Goal: Navigation & Orientation: Find specific page/section

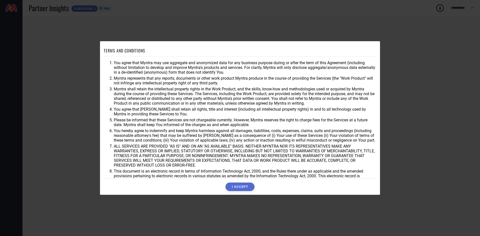
click at [239, 178] on li "This document is an electronic record in terms of Information Technology Act, 2…" at bounding box center [245, 176] width 263 height 14
click at [238, 186] on button "I ACCEPT" at bounding box center [240, 187] width 29 height 9
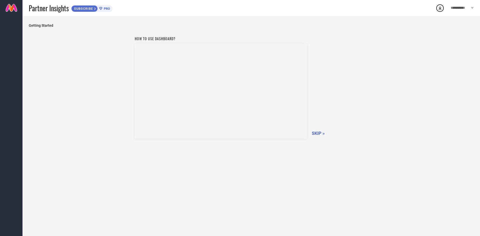
click at [443, 10] on circle at bounding box center [440, 8] width 7 height 7
click at [10, 6] on link at bounding box center [11, 8] width 23 height 16
click at [101, 10] on div "PRO" at bounding box center [104, 9] width 12 height 4
